Goal: Navigation & Orientation: Find specific page/section

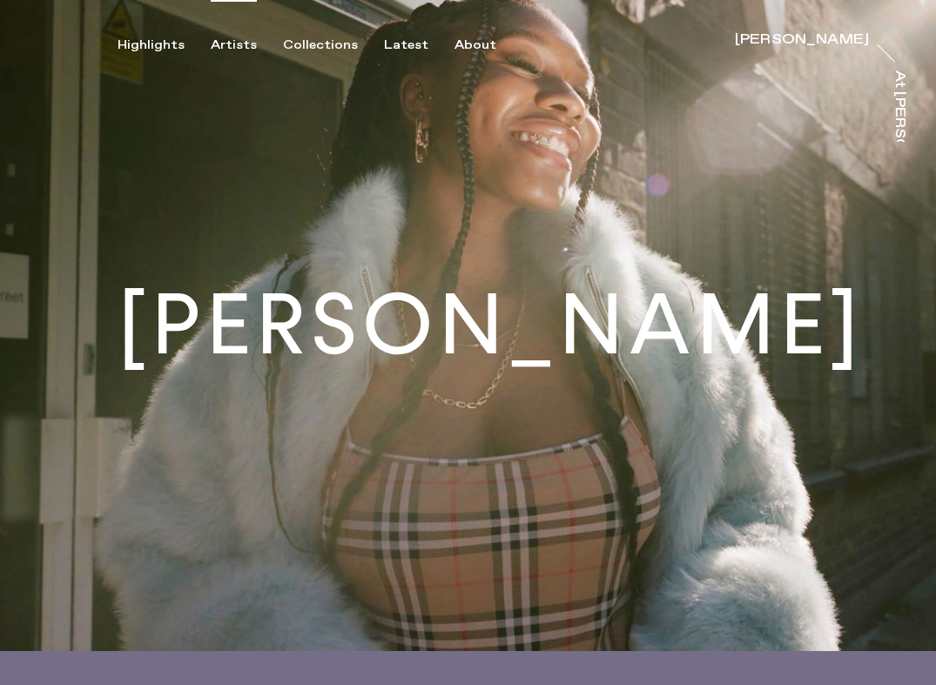
click at [237, 42] on div "Artists" at bounding box center [234, 45] width 46 height 16
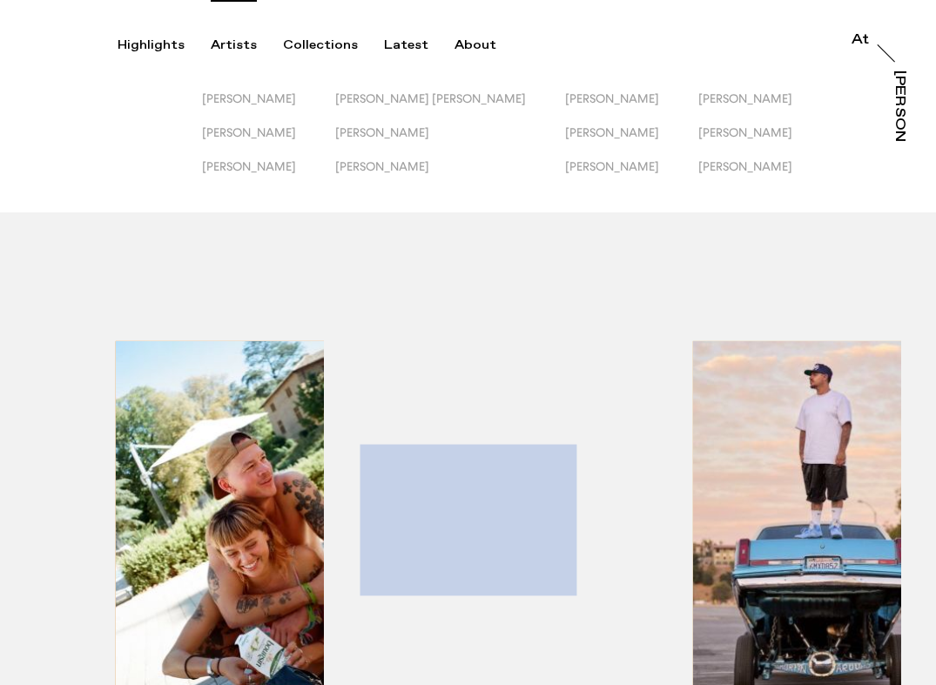
click at [300, 78] on div "[PERSON_NAME] [PERSON_NAME] [PERSON_NAME] [PERSON_NAME] [PERSON_NAME] [PERSON_N…" at bounding box center [468, 106] width 936 height 212
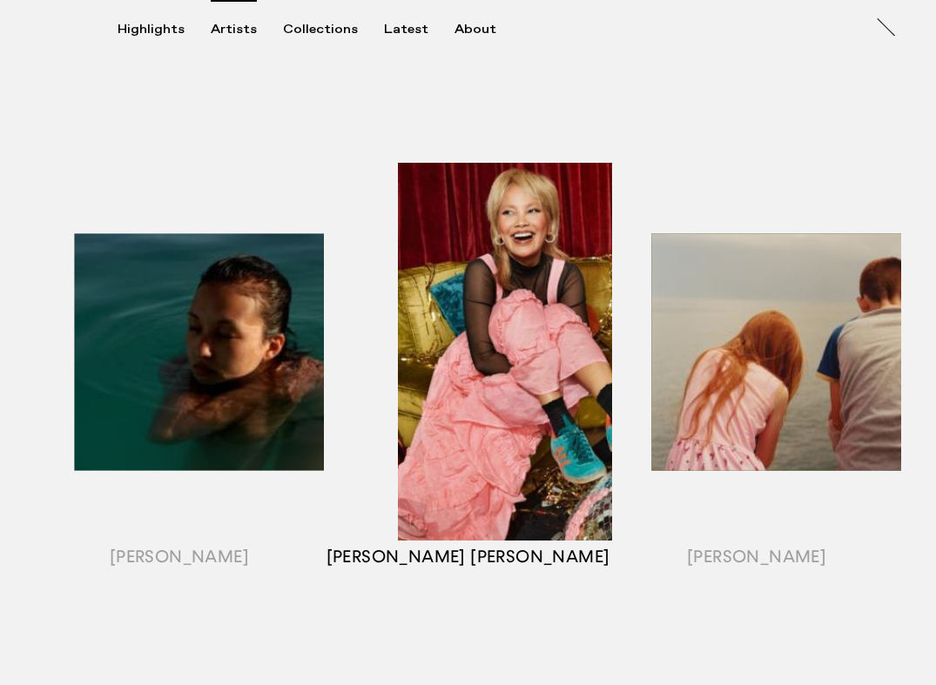
scroll to position [745, 0]
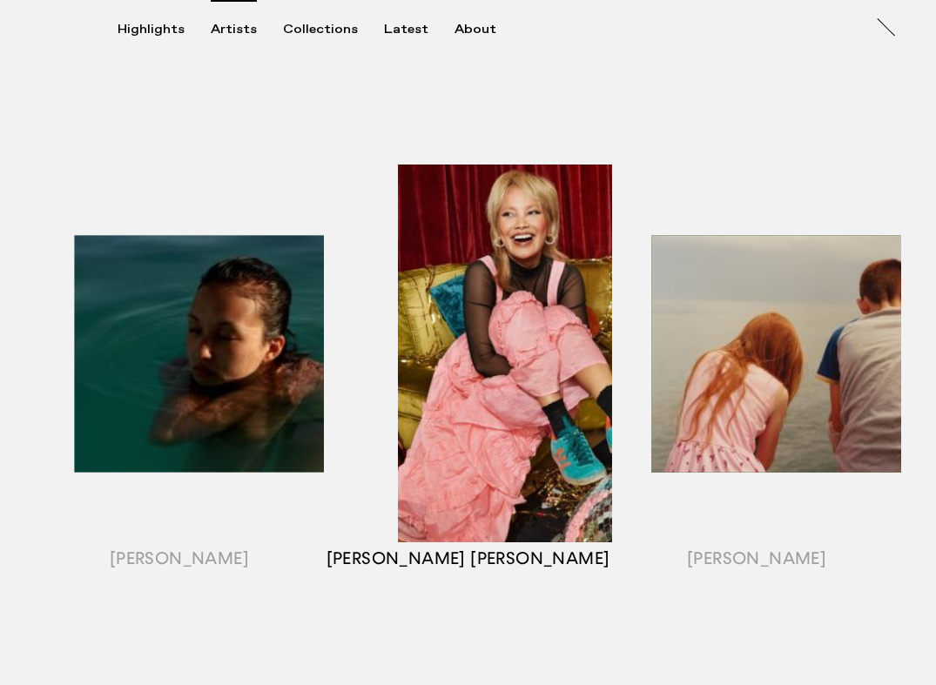
click at [479, 362] on div "button" at bounding box center [468, 375] width 289 height 543
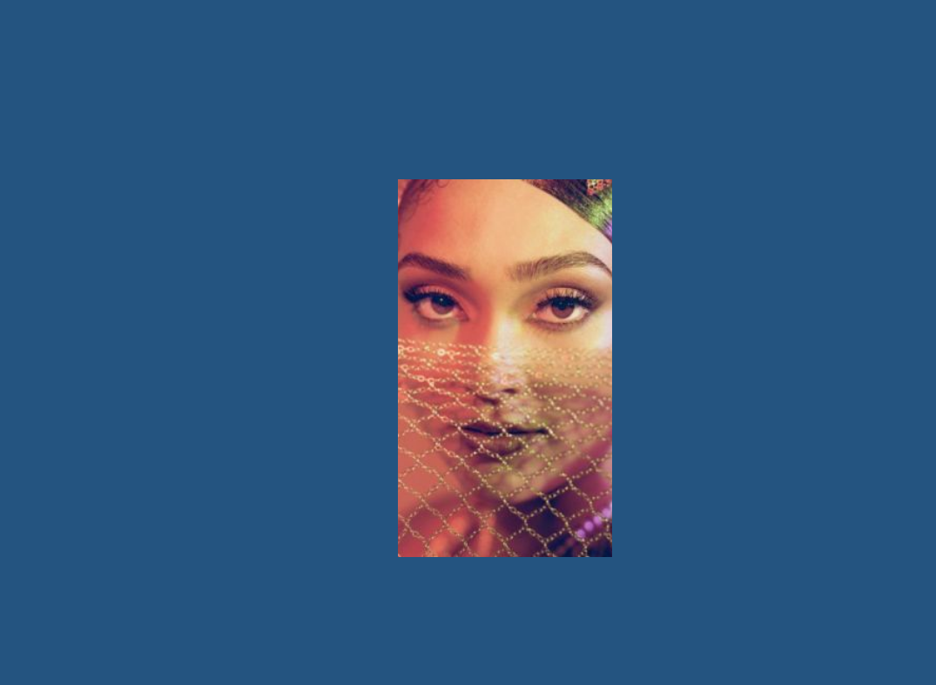
click at [273, 518] on div at bounding box center [468, 342] width 936 height 685
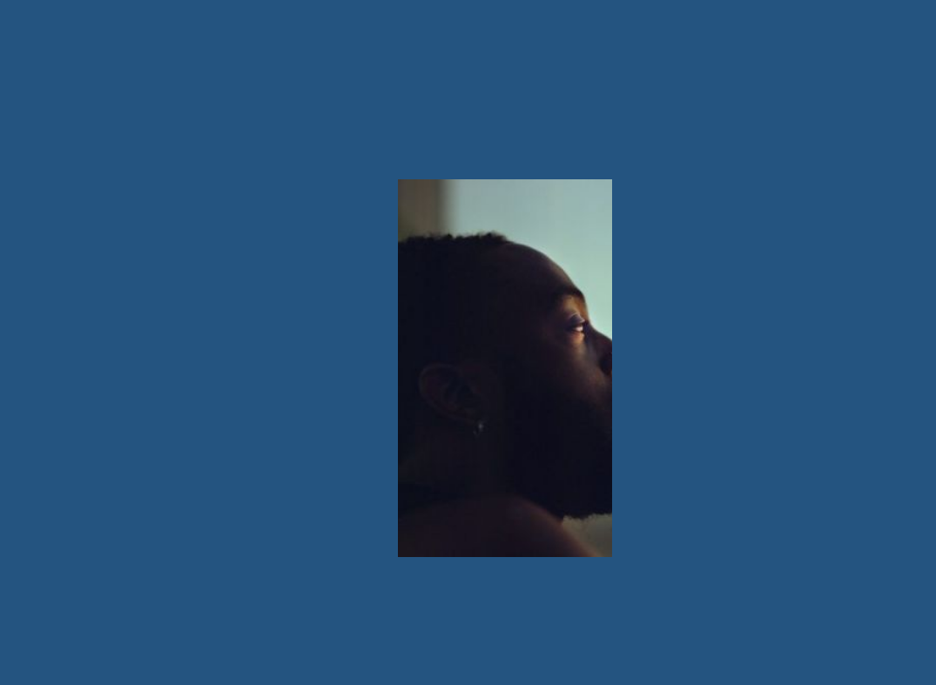
click at [707, 483] on div at bounding box center [468, 342] width 936 height 685
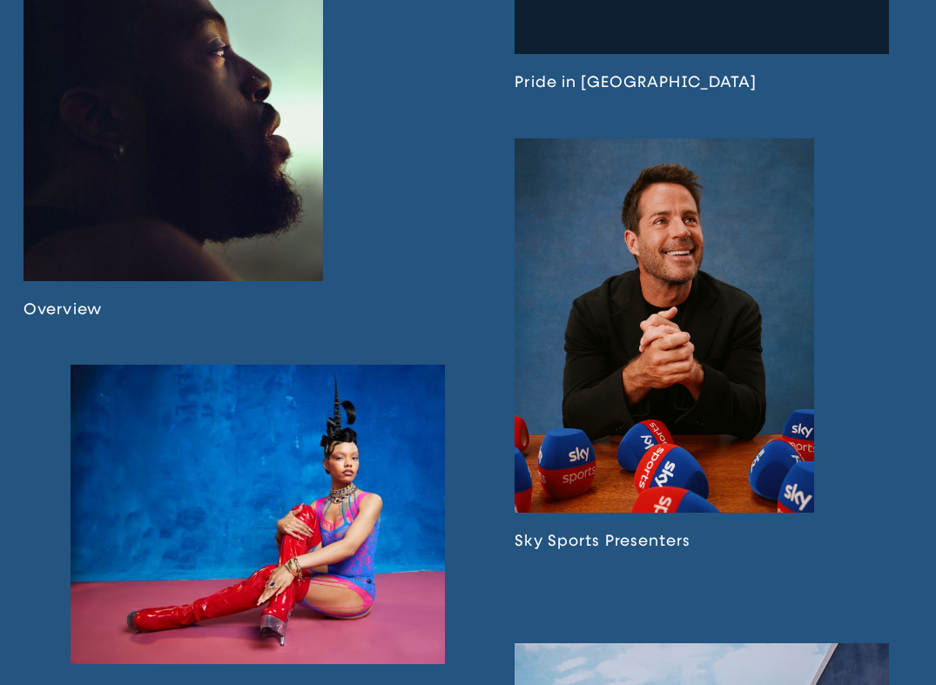
scroll to position [726, 0]
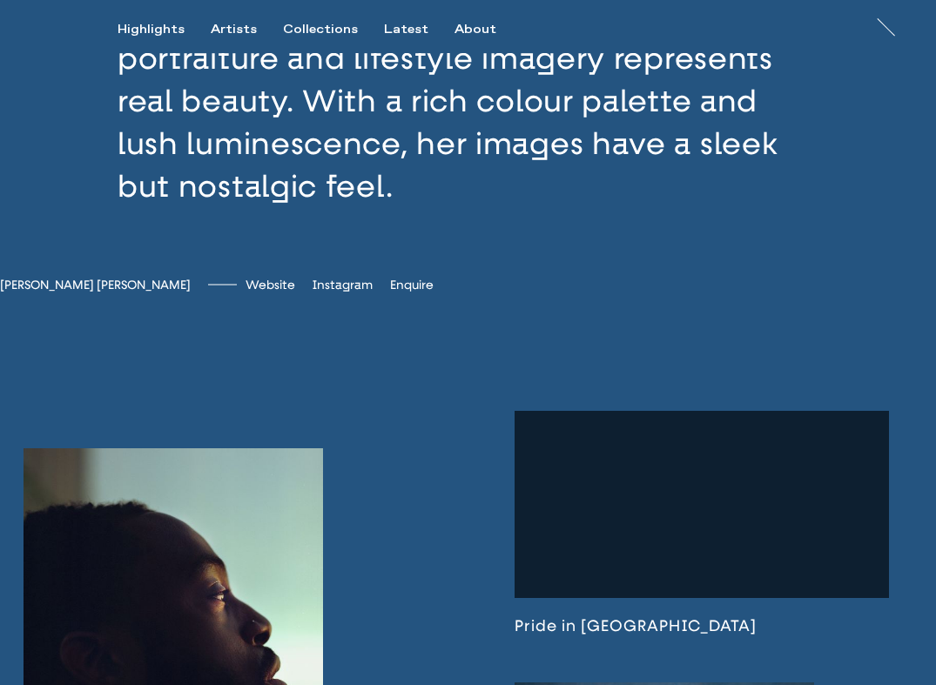
click at [247, 540] on link at bounding box center [174, 655] width 300 height 414
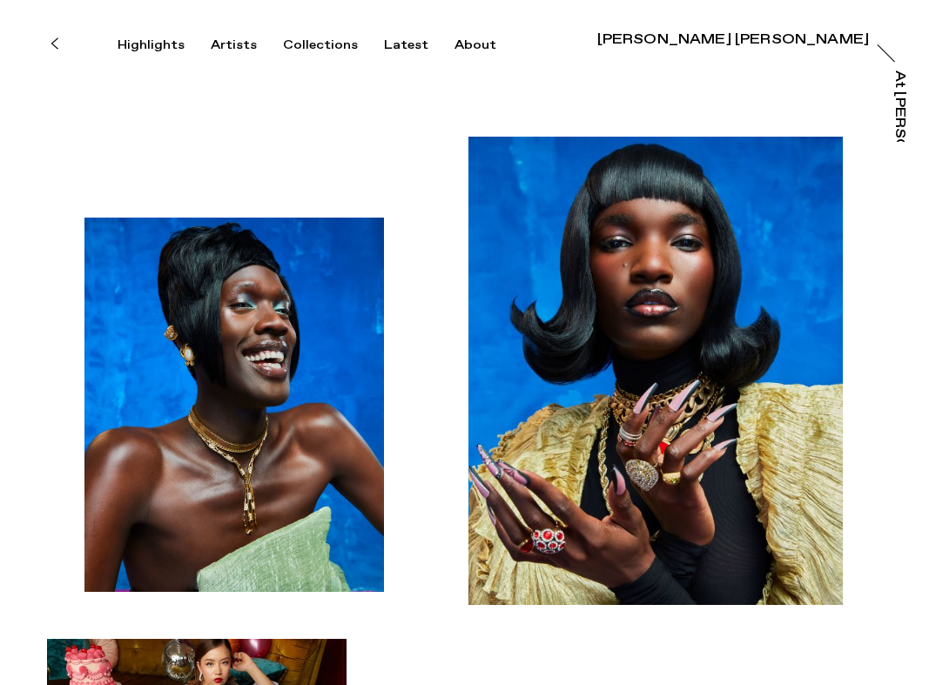
click at [60, 43] on button at bounding box center [54, 43] width 38 height 38
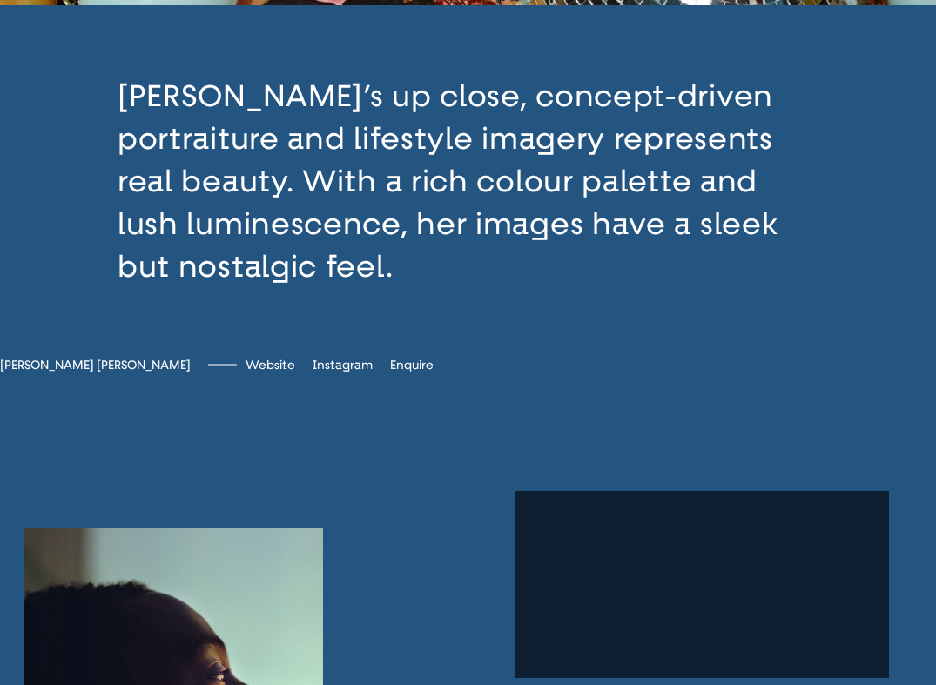
scroll to position [650, 0]
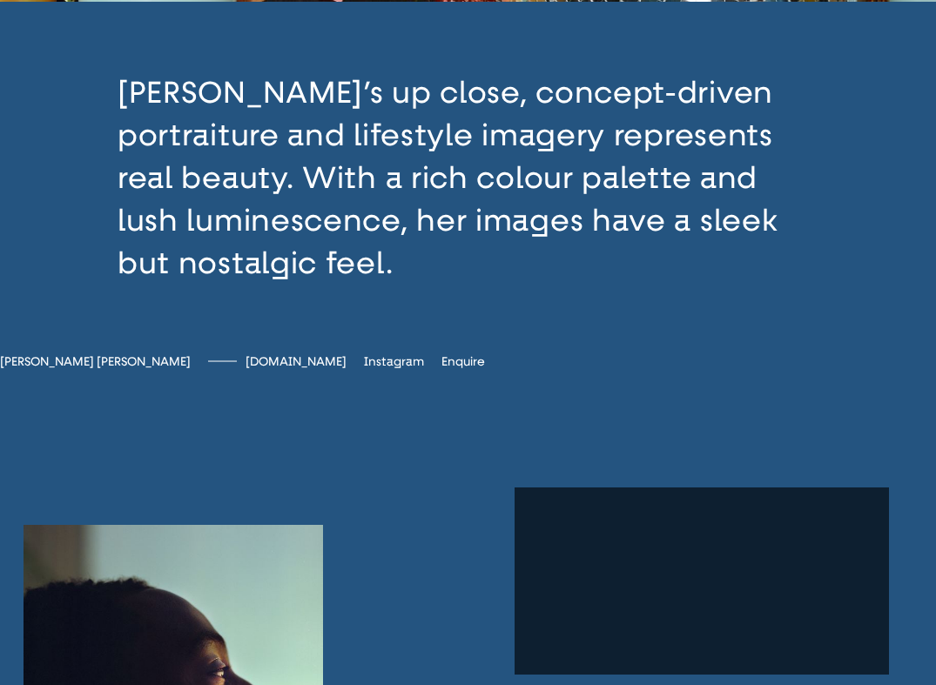
click at [295, 369] on span "[DOMAIN_NAME]" at bounding box center [296, 361] width 101 height 15
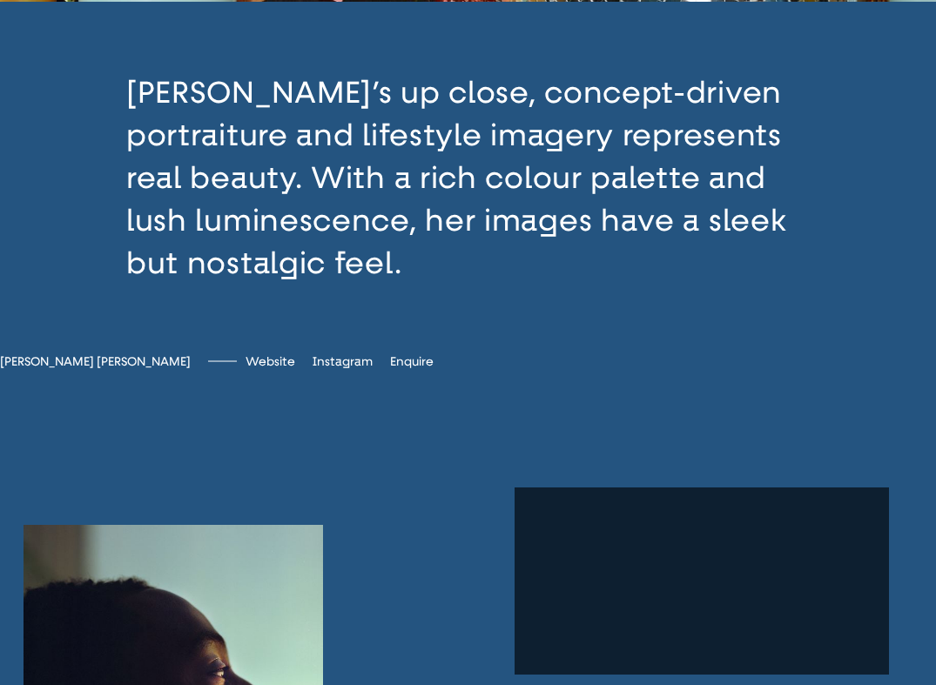
scroll to position [0, 0]
